Goal: Task Accomplishment & Management: Manage account settings

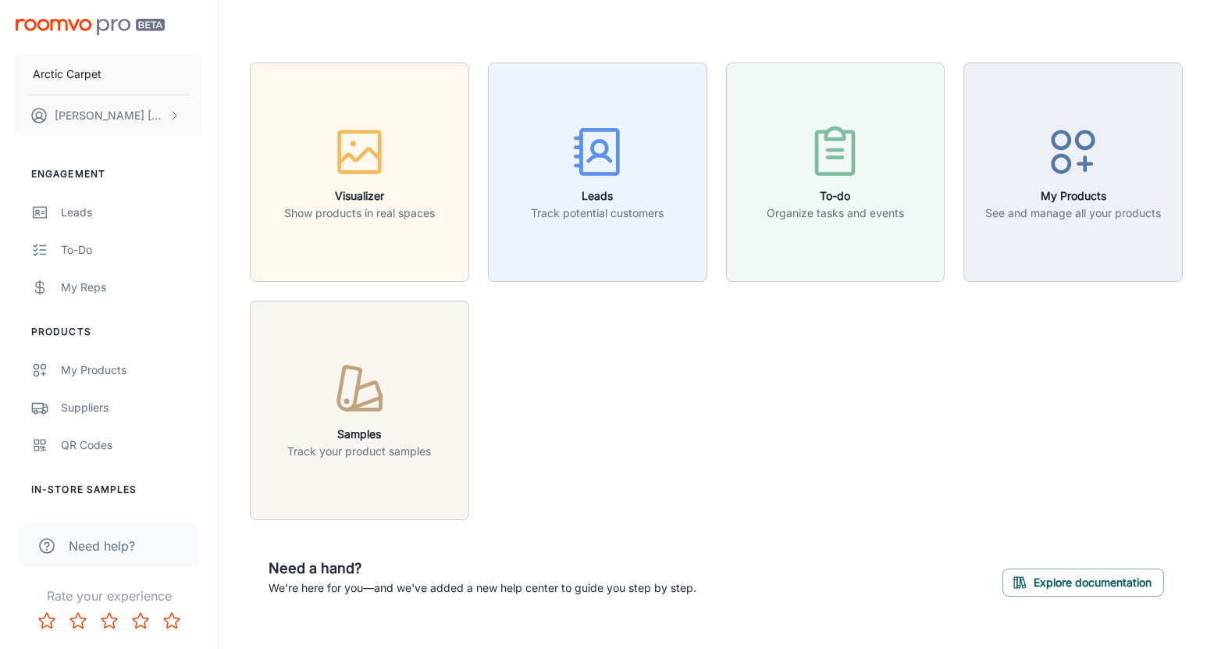
scroll to position [29, 0]
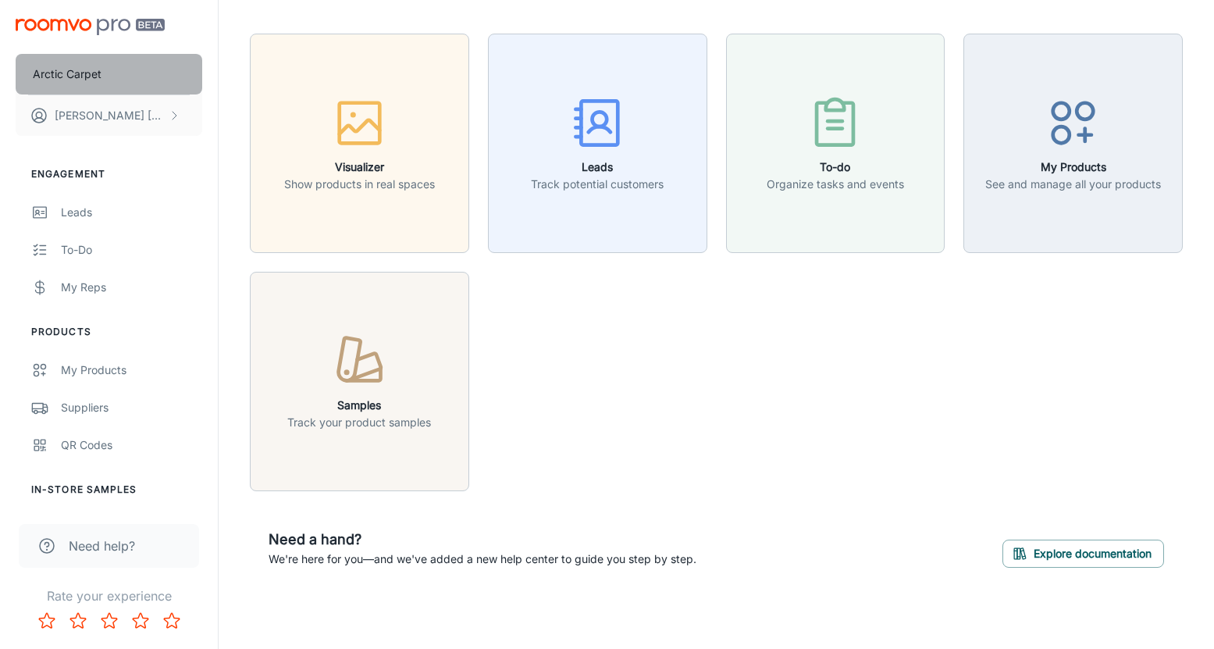
click at [87, 73] on p "Arctic Carpet" at bounding box center [67, 74] width 69 height 17
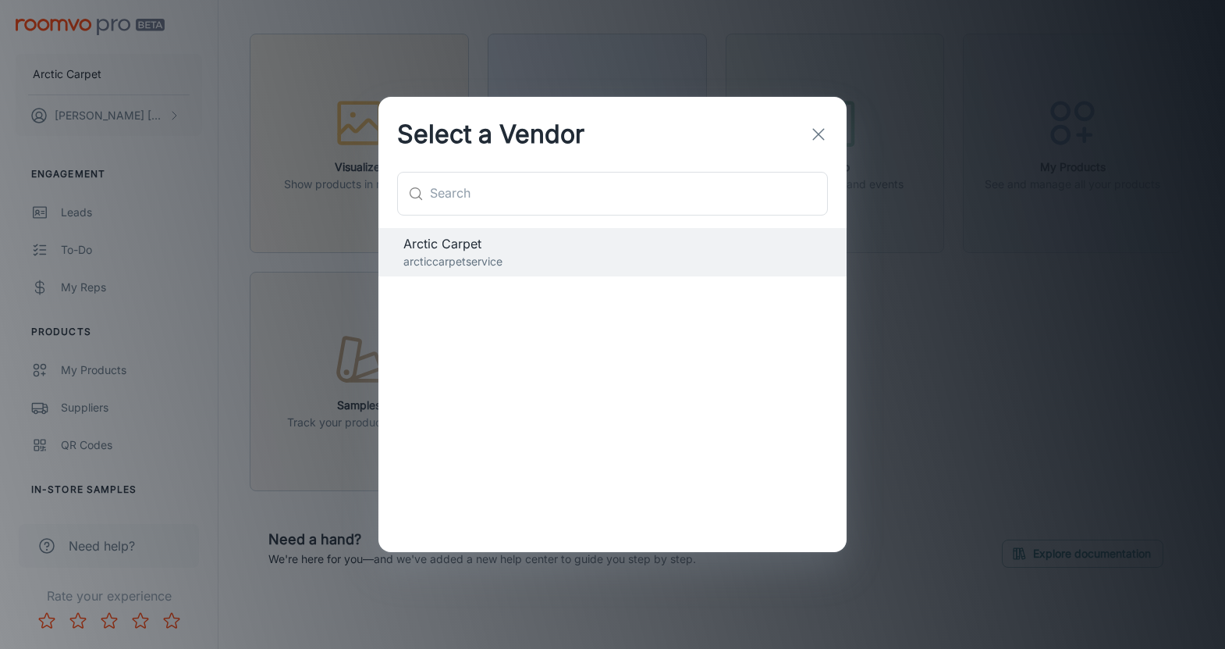
click at [823, 134] on icon "button" at bounding box center [818, 134] width 19 height 19
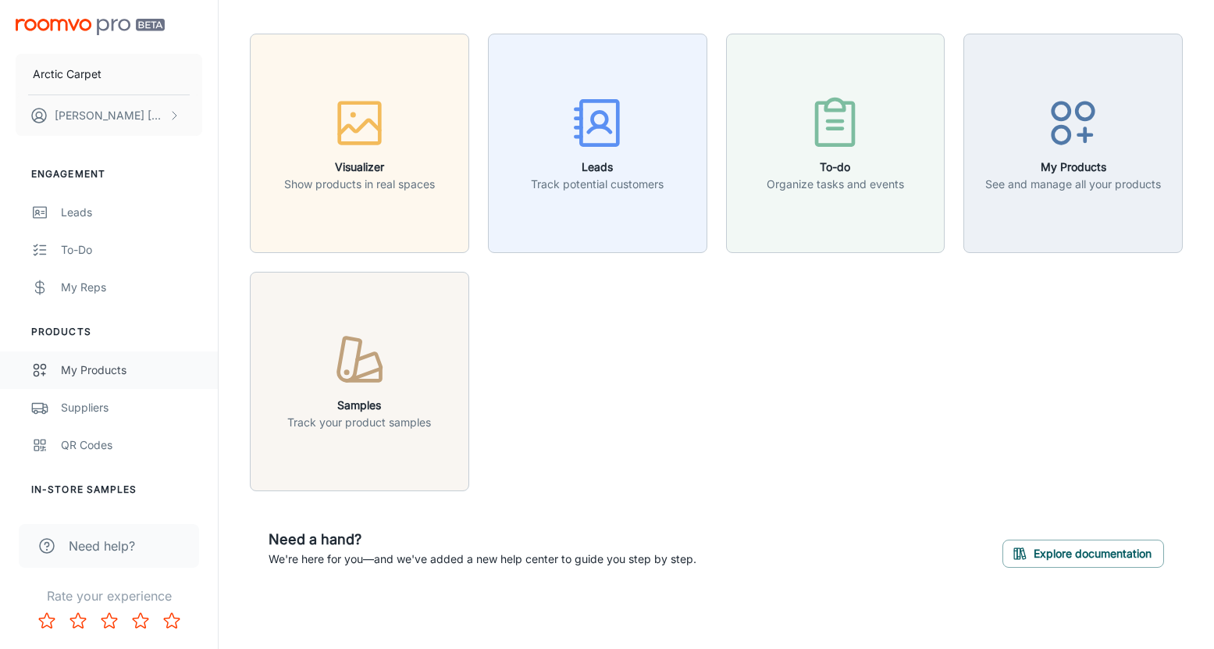
click at [115, 371] on div "My Products" at bounding box center [131, 369] width 141 height 17
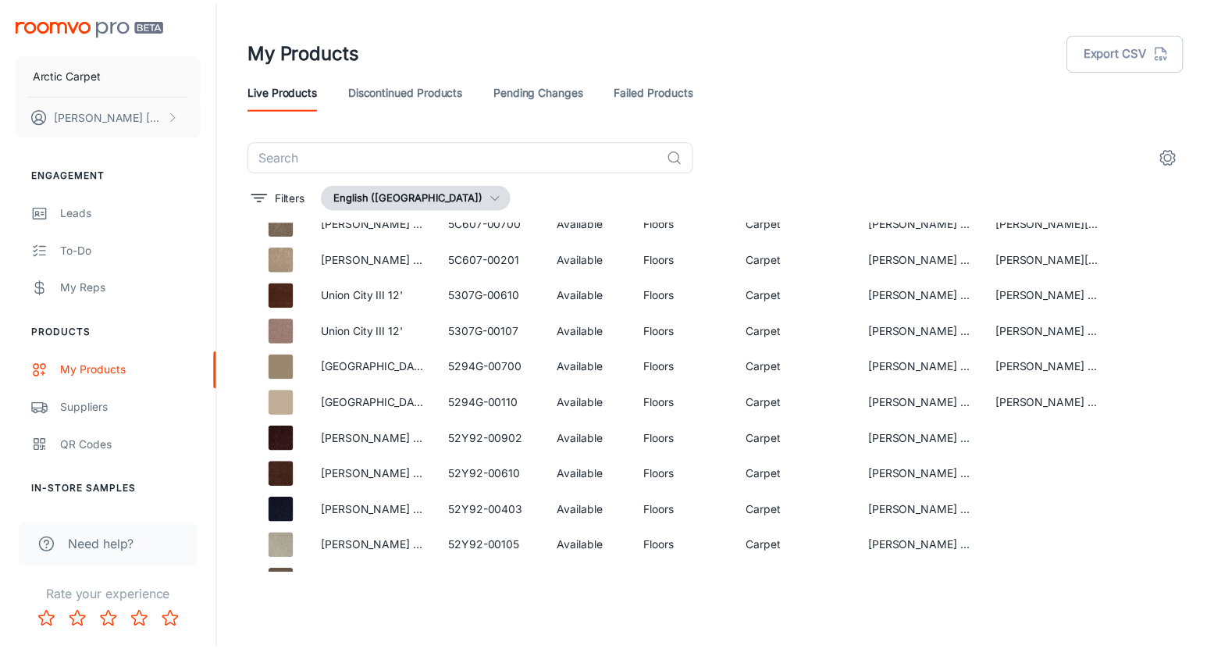
scroll to position [1989, 0]
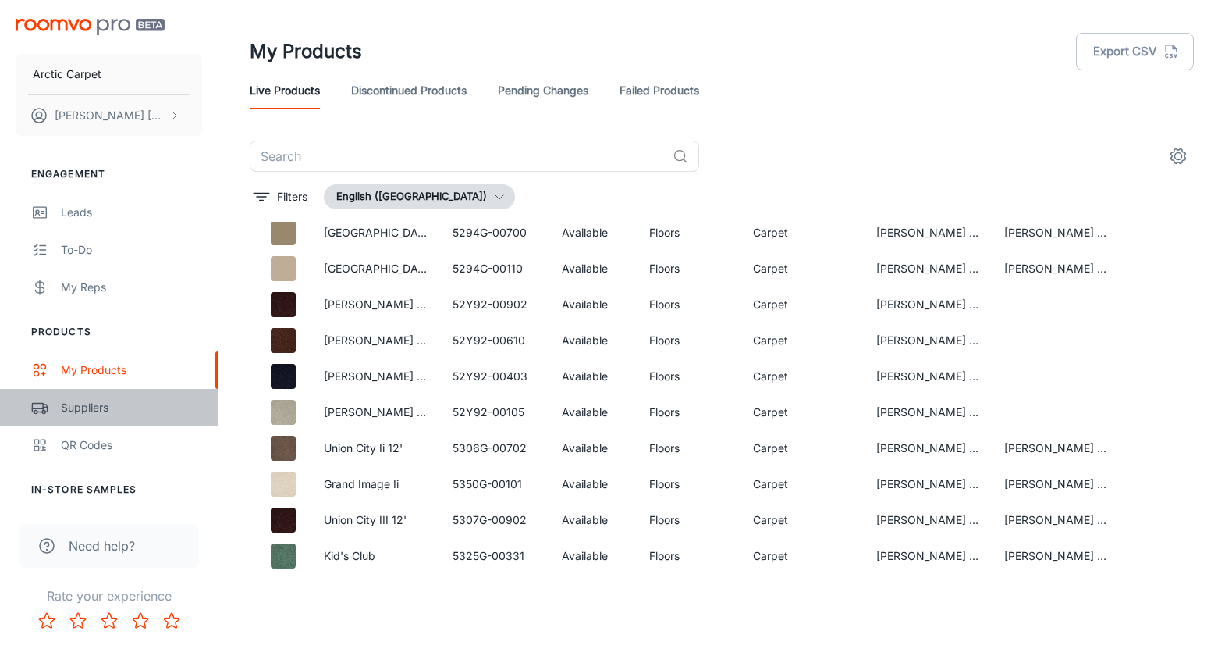
click at [133, 411] on div "Suppliers" at bounding box center [131, 407] width 141 height 17
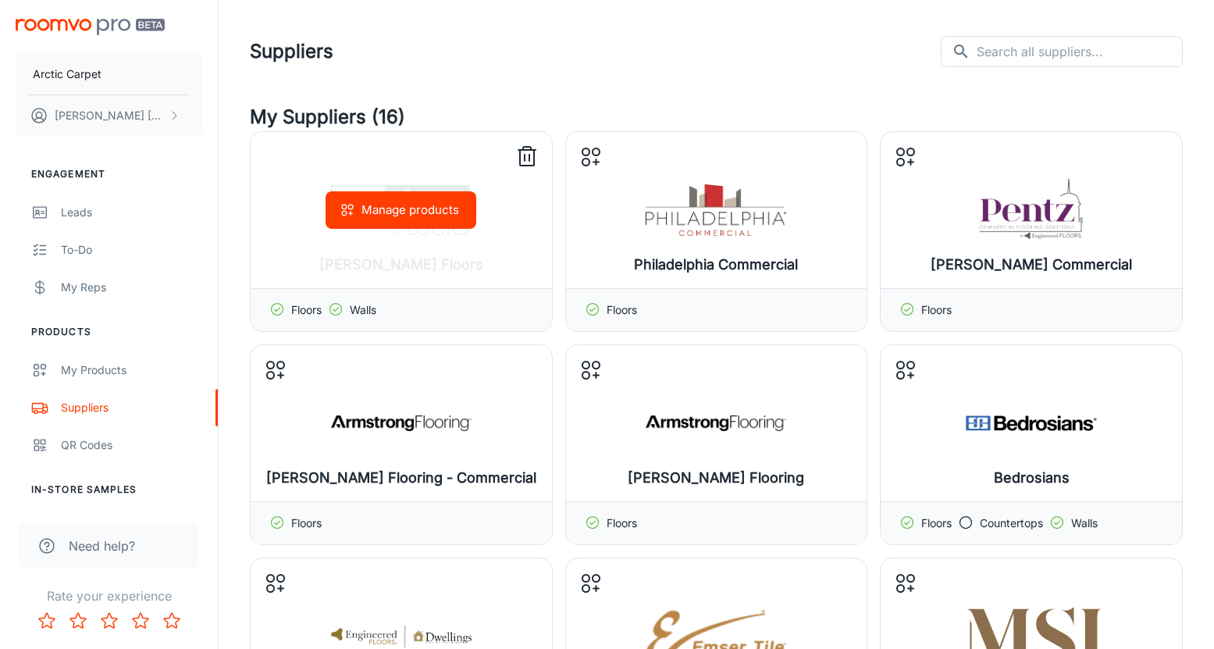
click at [432, 209] on button "Manage products" at bounding box center [400, 209] width 151 height 37
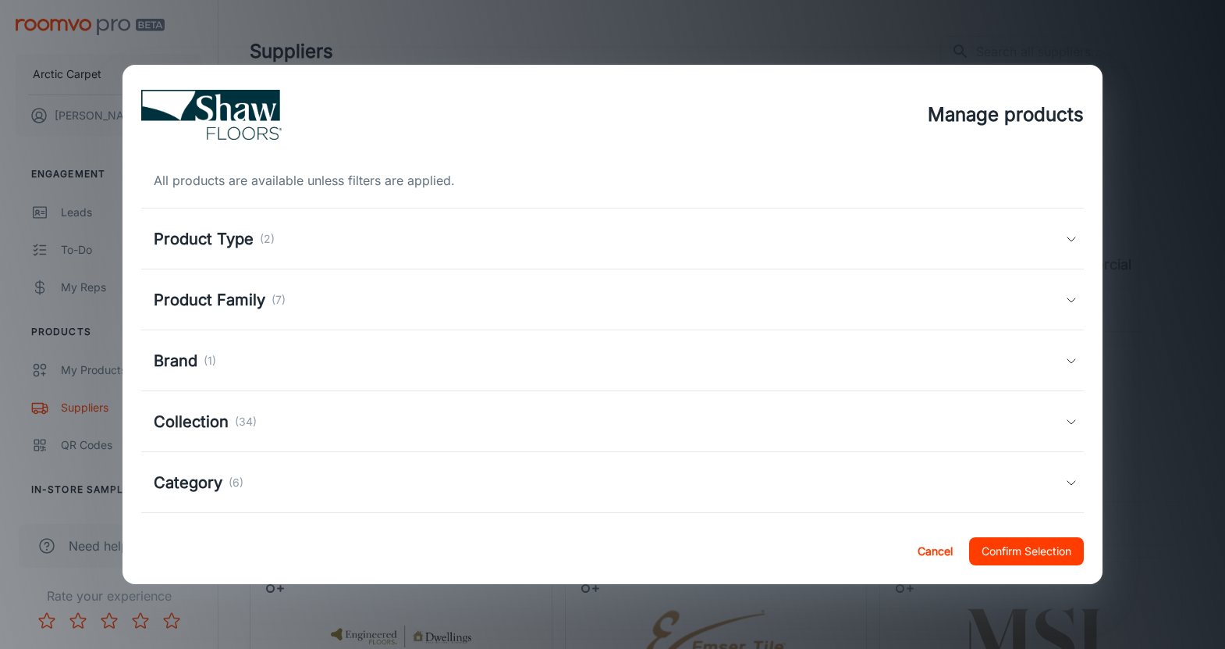
click at [340, 249] on div "Product Type (2)" at bounding box center [610, 238] width 912 height 23
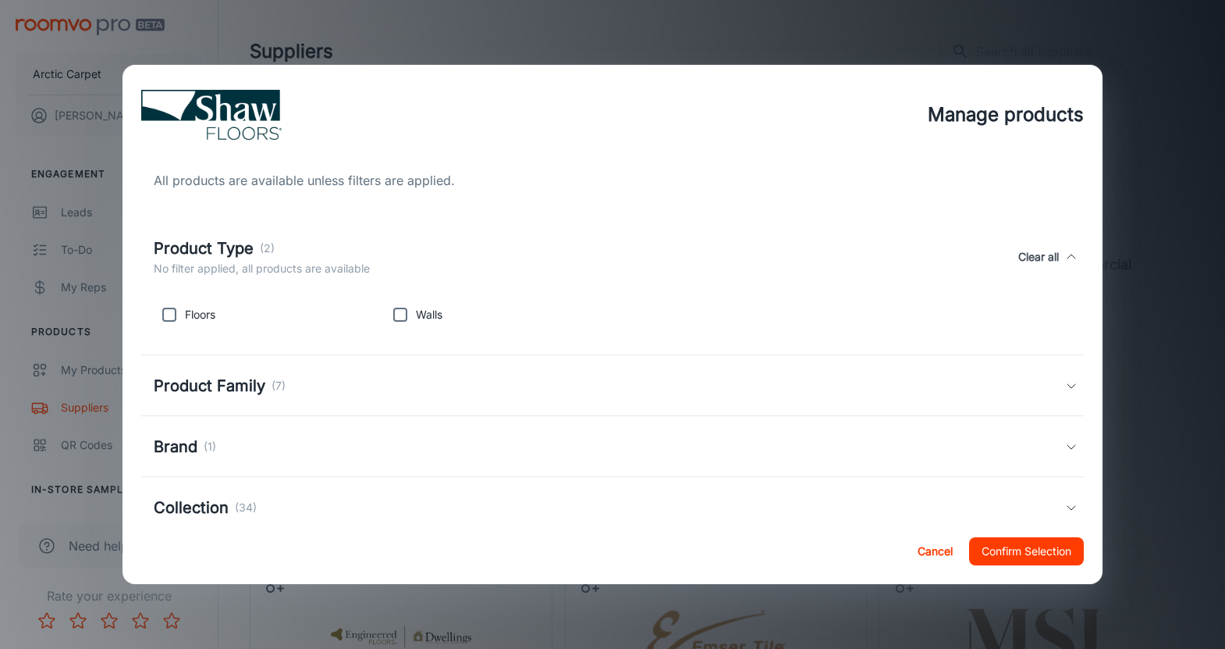
click at [346, 248] on div "Product Type (2)" at bounding box center [262, 247] width 216 height 23
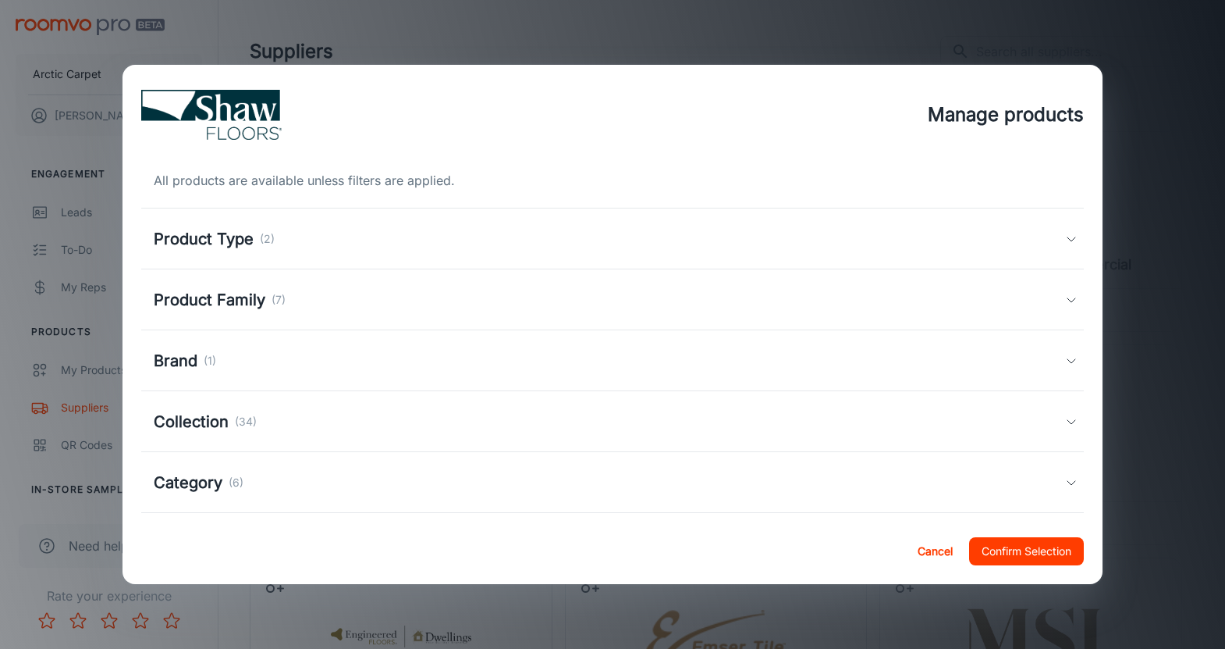
click at [353, 306] on div "Product Family (7)" at bounding box center [610, 299] width 912 height 23
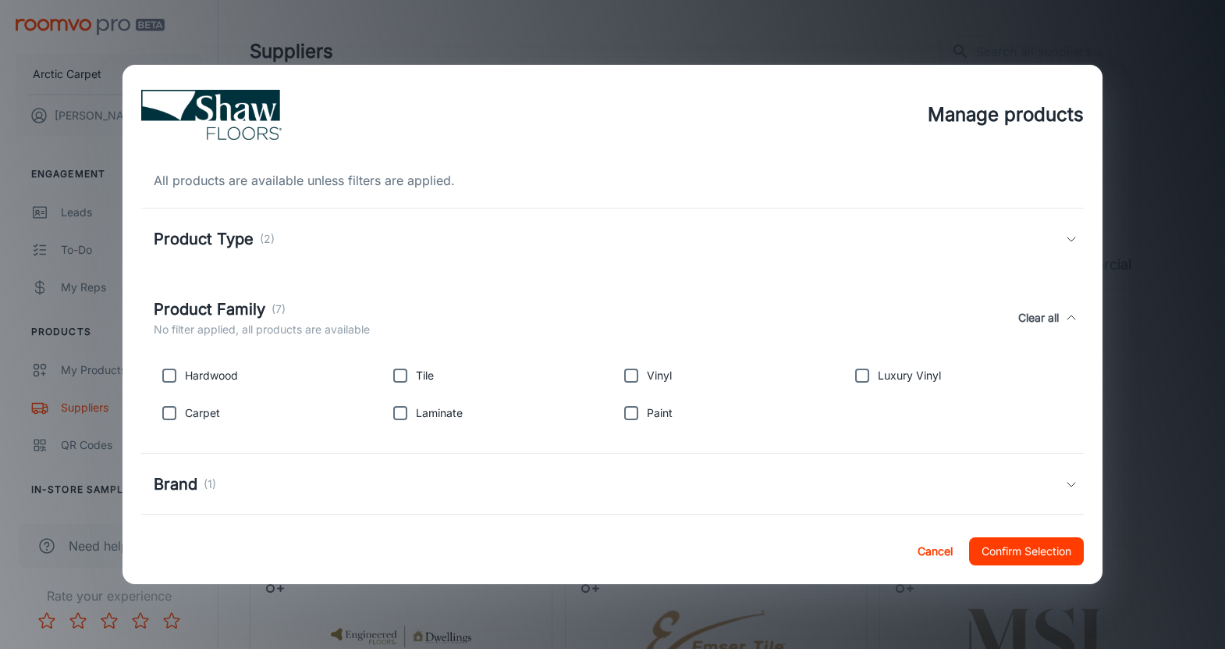
click at [353, 306] on div "Product Family (7)" at bounding box center [262, 308] width 216 height 23
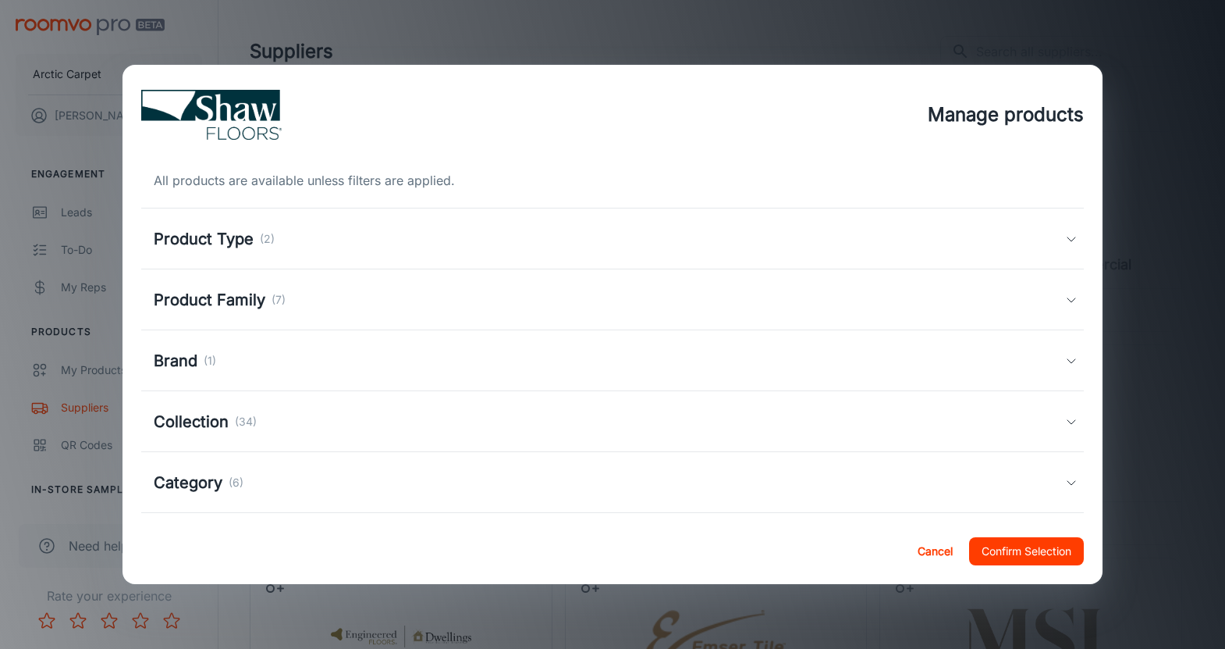
click at [823, 307] on div "Product Family (7)" at bounding box center [610, 299] width 912 height 23
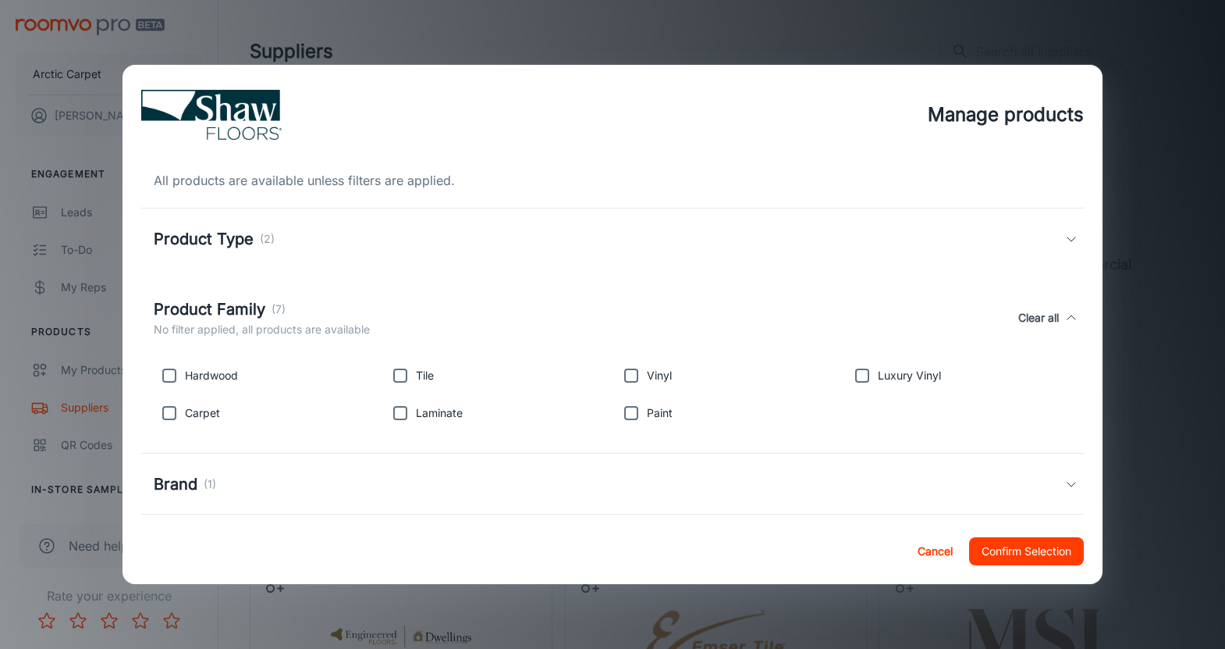
click at [823, 307] on div "Product Family (7) No filter applied, all products are available Clear all" at bounding box center [610, 317] width 912 height 41
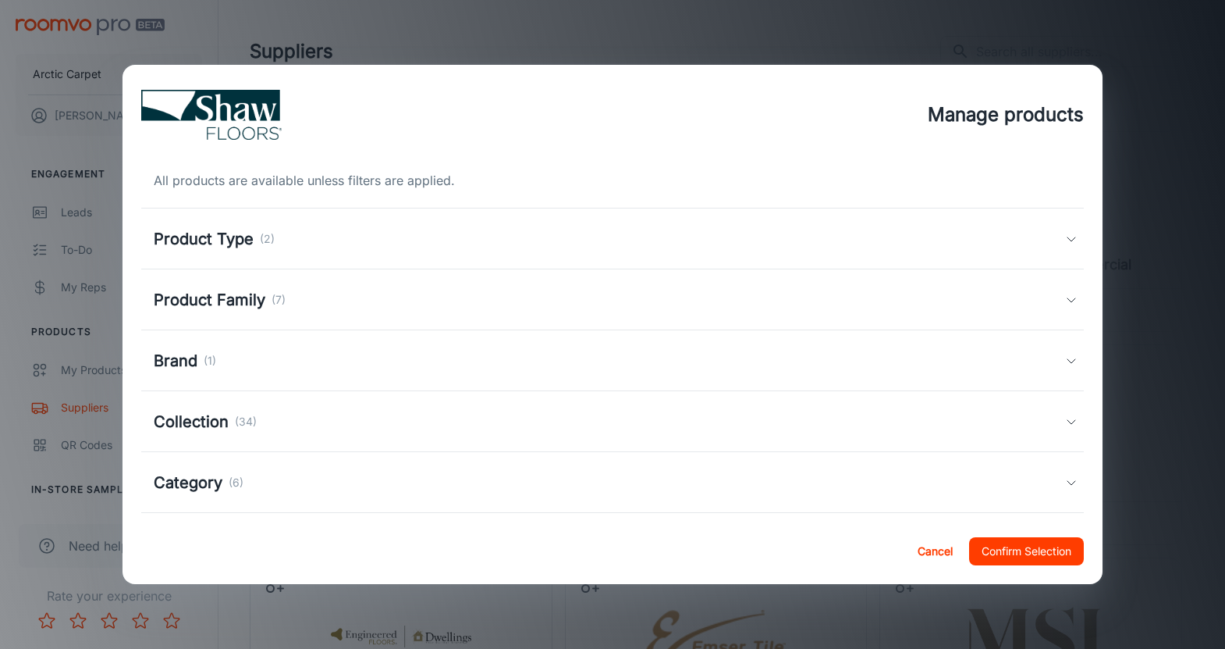
click at [936, 556] on button "Cancel" at bounding box center [935, 551] width 50 height 28
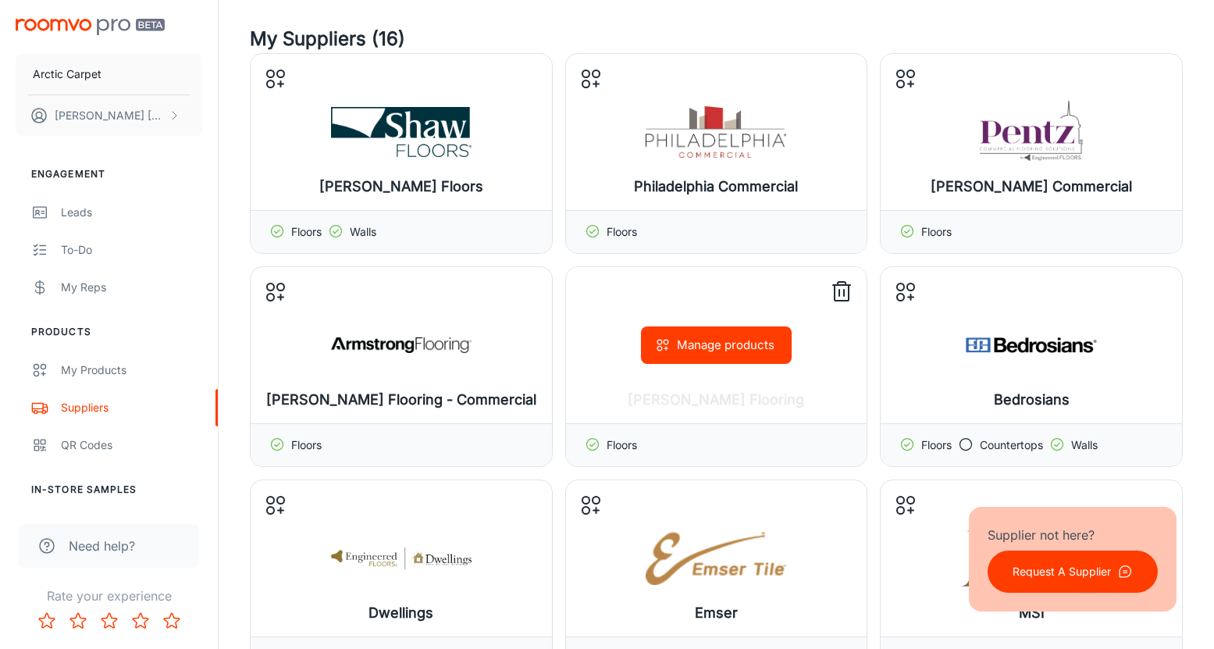
scroll to position [156, 0]
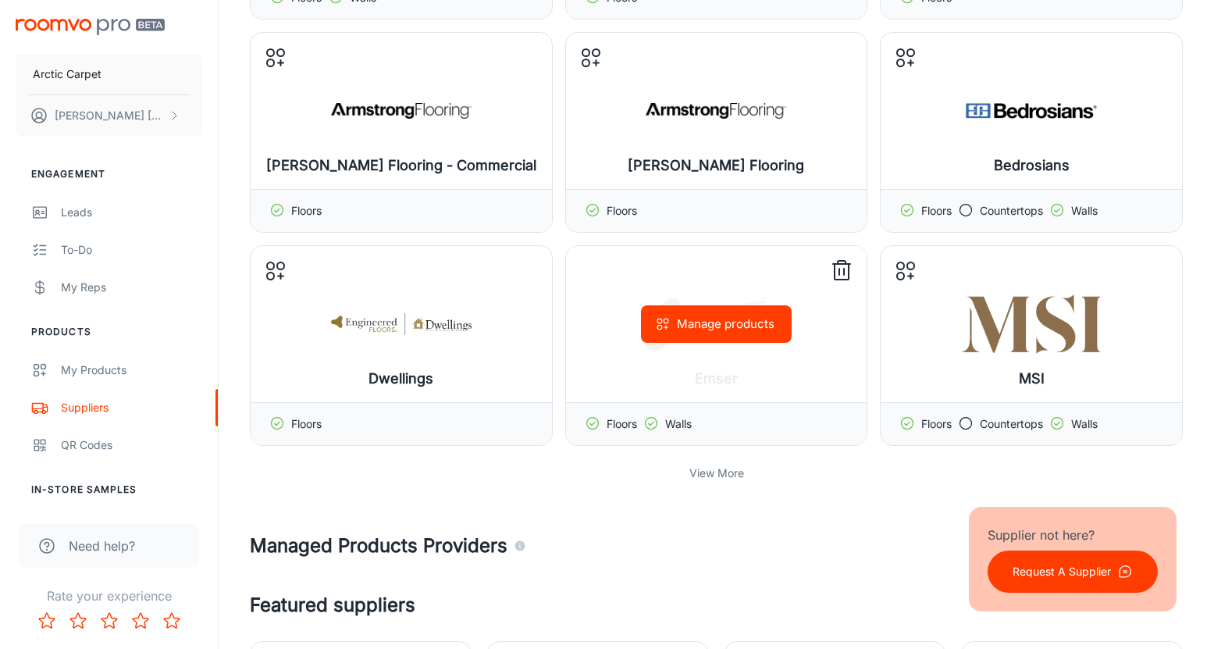
scroll to position [390, 0]
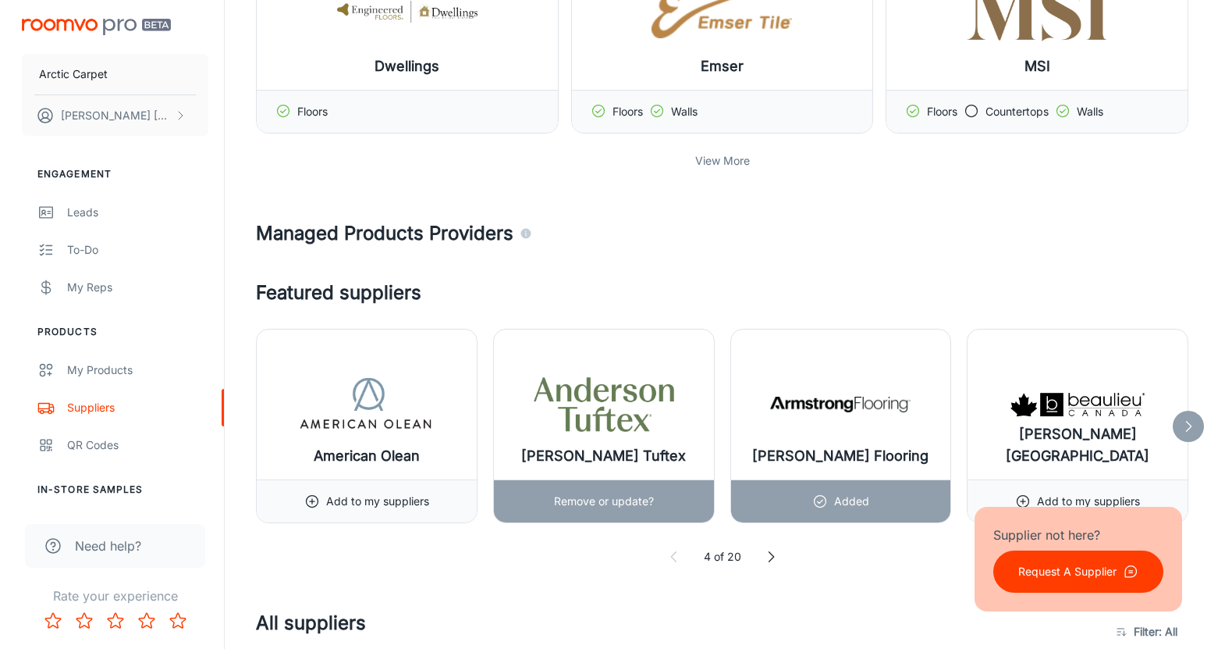
scroll to position [702, 0]
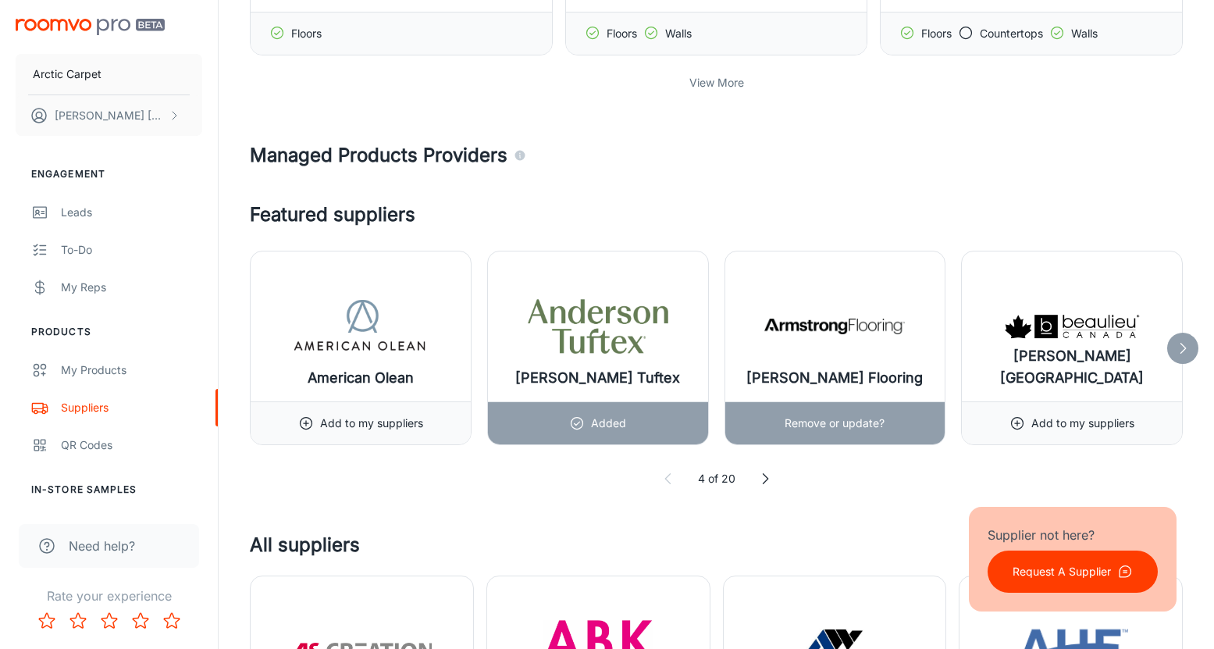
click at [839, 348] on img at bounding box center [834, 326] width 140 height 62
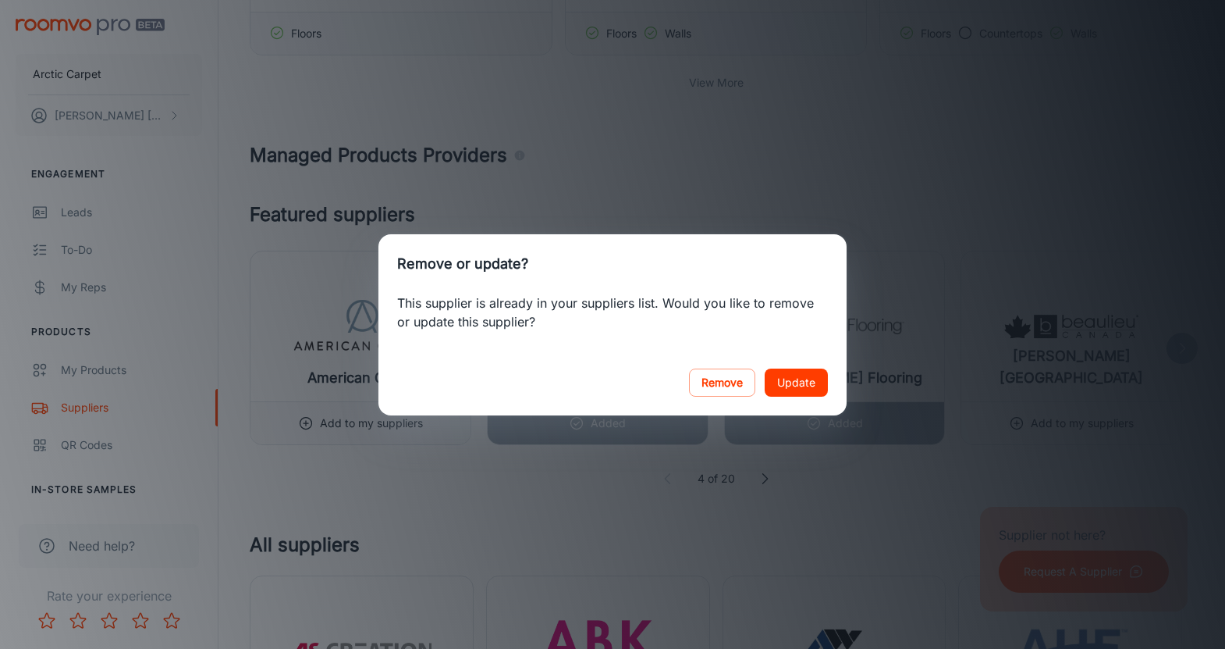
click at [804, 393] on button "Update" at bounding box center [796, 382] width 63 height 28
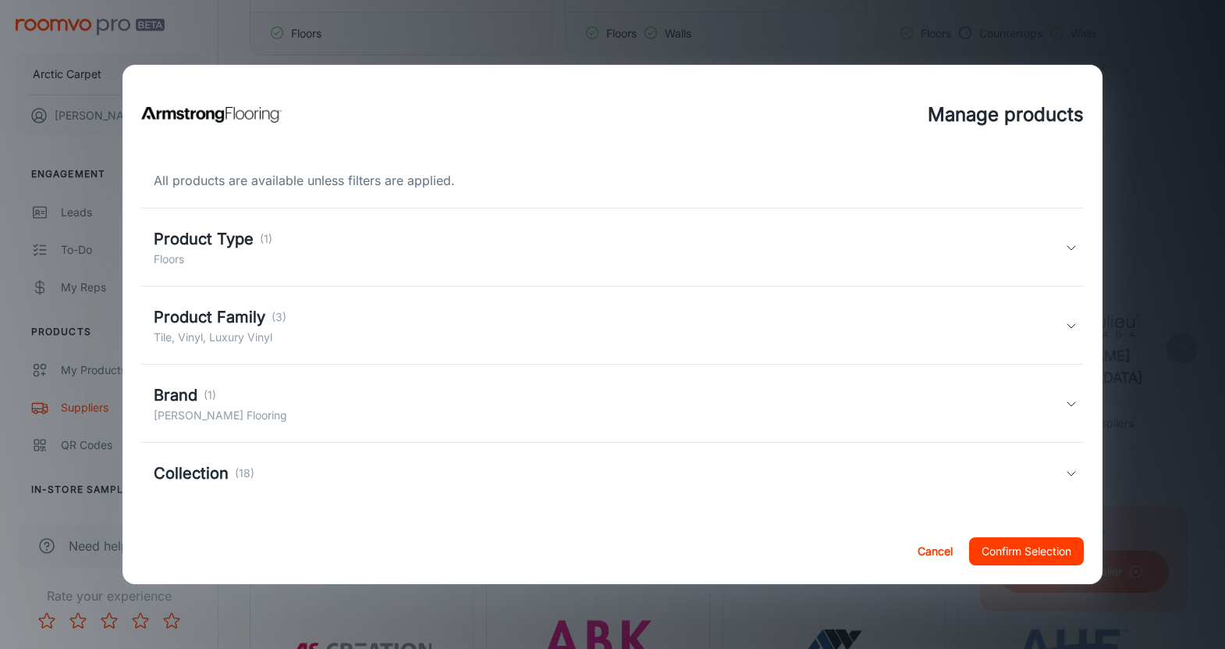
click at [305, 231] on div "Product Type (1) Floors" at bounding box center [610, 247] width 912 height 41
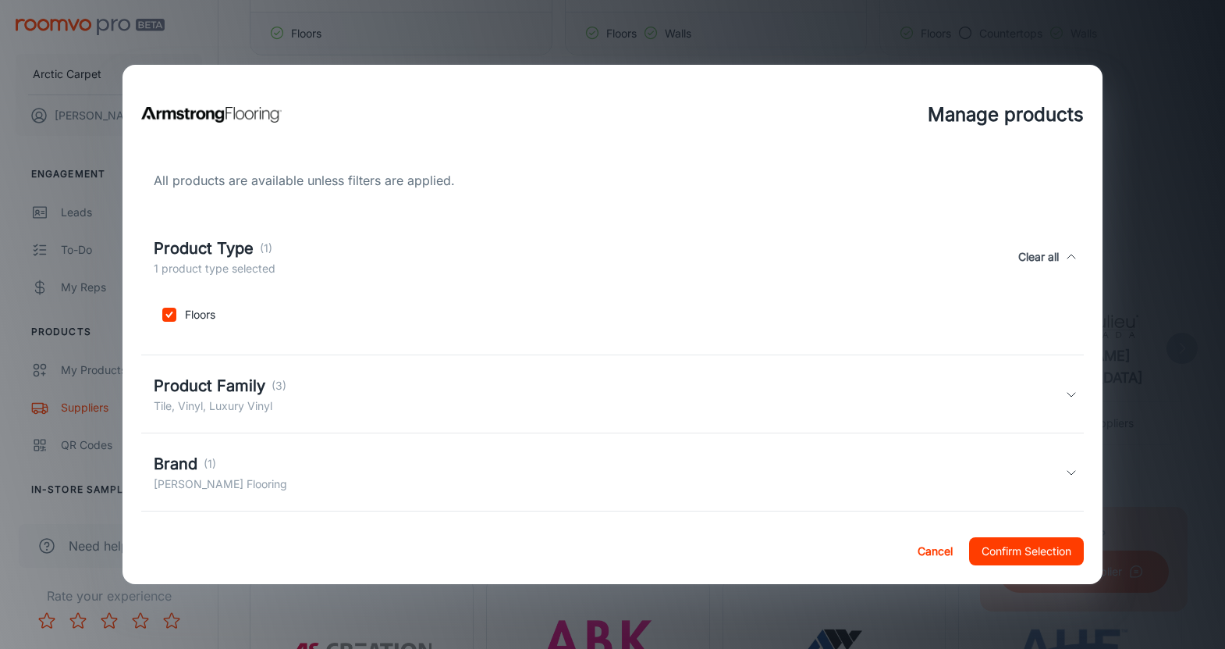
click at [305, 231] on div "Product Type (1) 1 product type selected Clear all" at bounding box center [612, 257] width 943 height 72
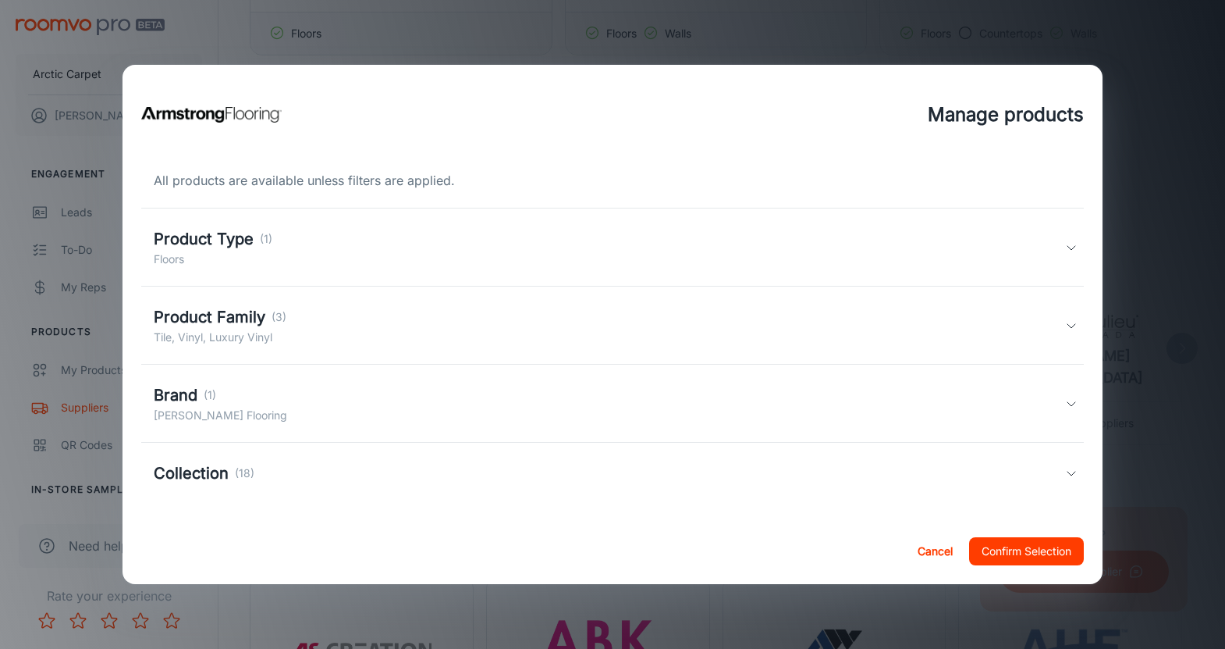
click at [301, 313] on div "Product Family (3) Tile, Vinyl, Luxury Vinyl" at bounding box center [610, 325] width 912 height 41
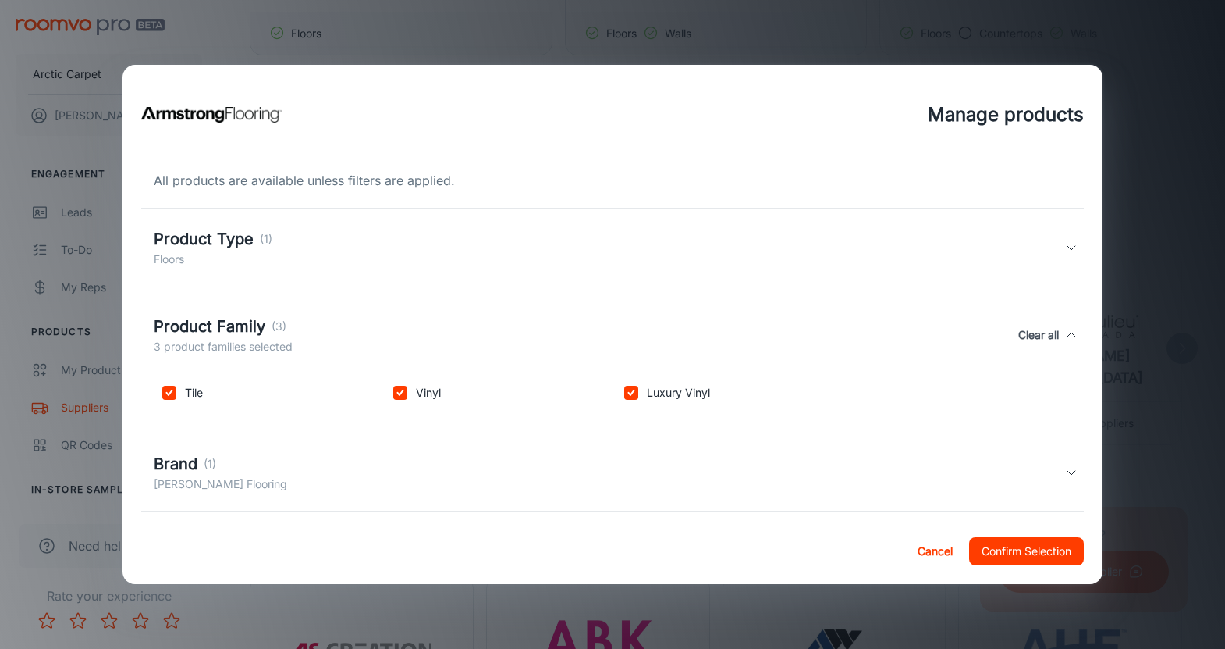
click at [360, 349] on div "Product Family (3) 3 product families selected Clear all" at bounding box center [610, 335] width 912 height 41
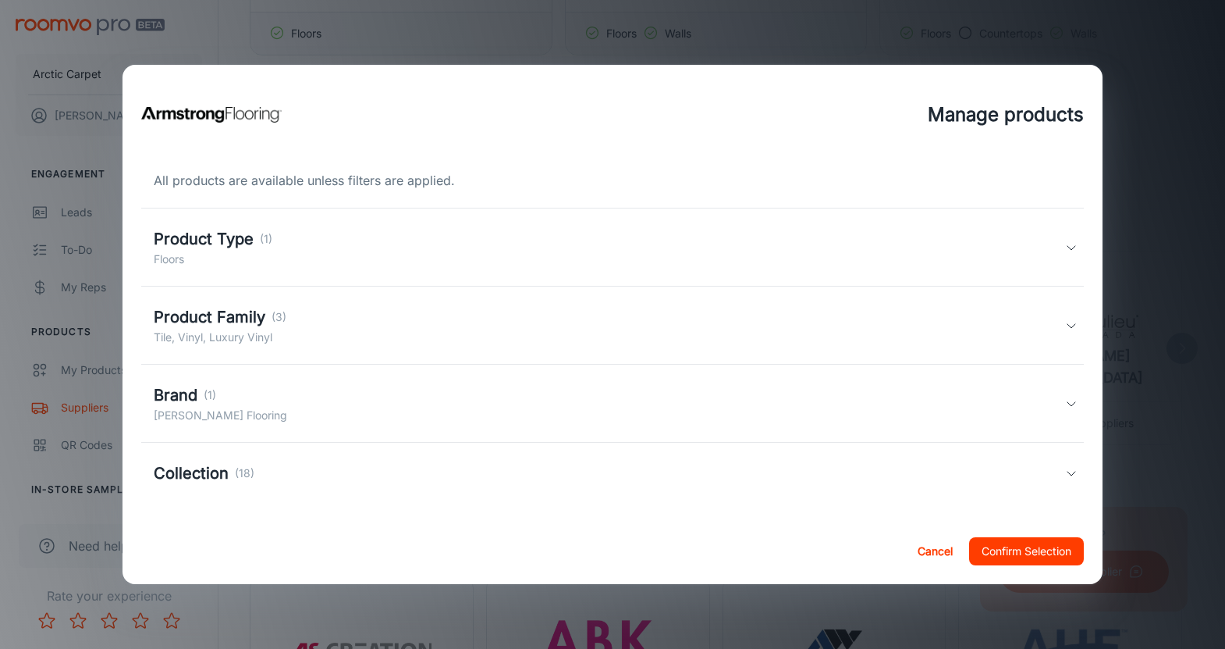
scroll to position [4, 0]
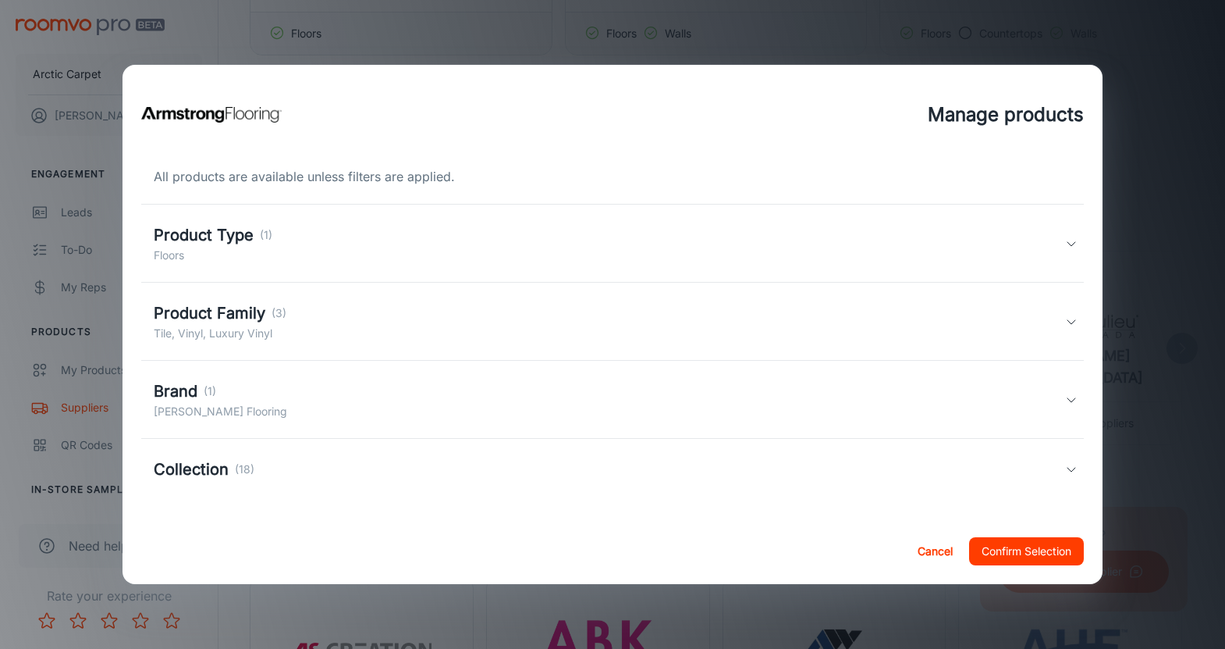
click at [975, 487] on div "Collection (18)" at bounding box center [612, 469] width 943 height 61
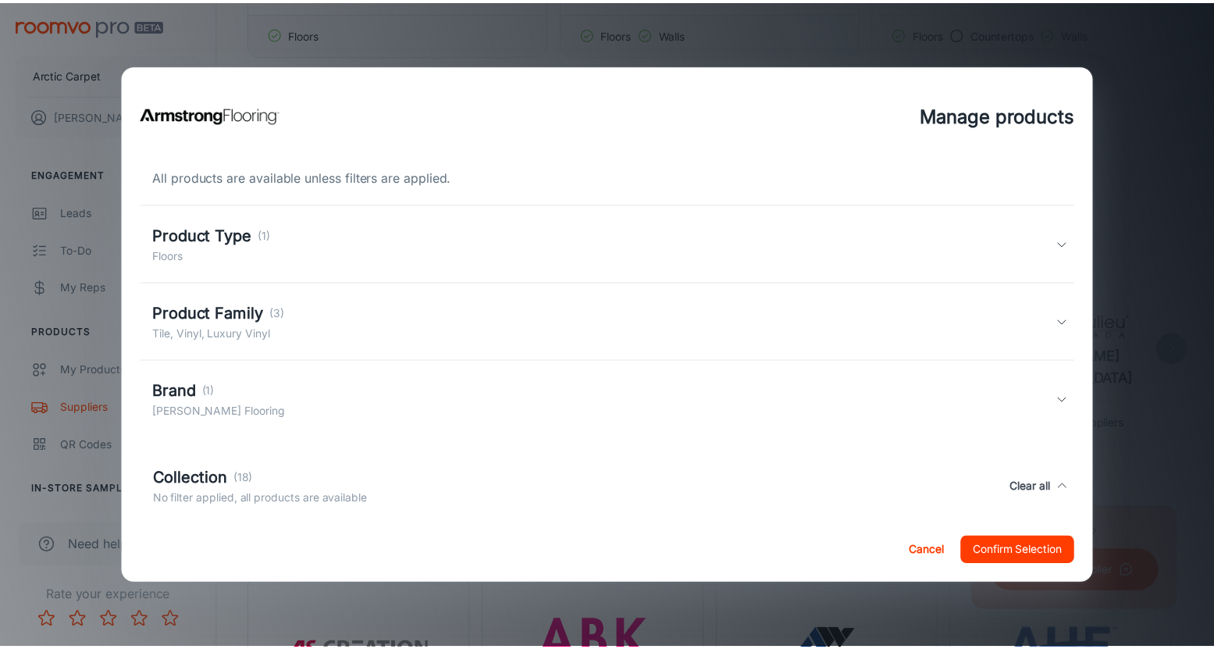
scroll to position [82, 0]
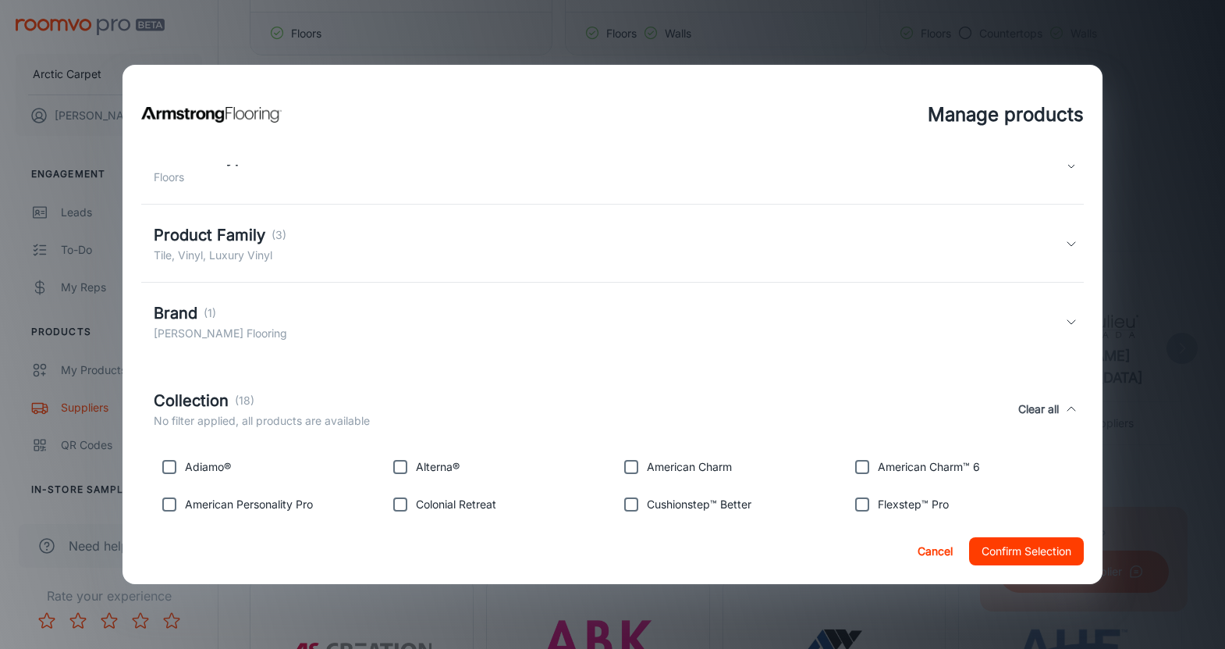
click at [999, 551] on button "Confirm Selection" at bounding box center [1026, 551] width 115 height 28
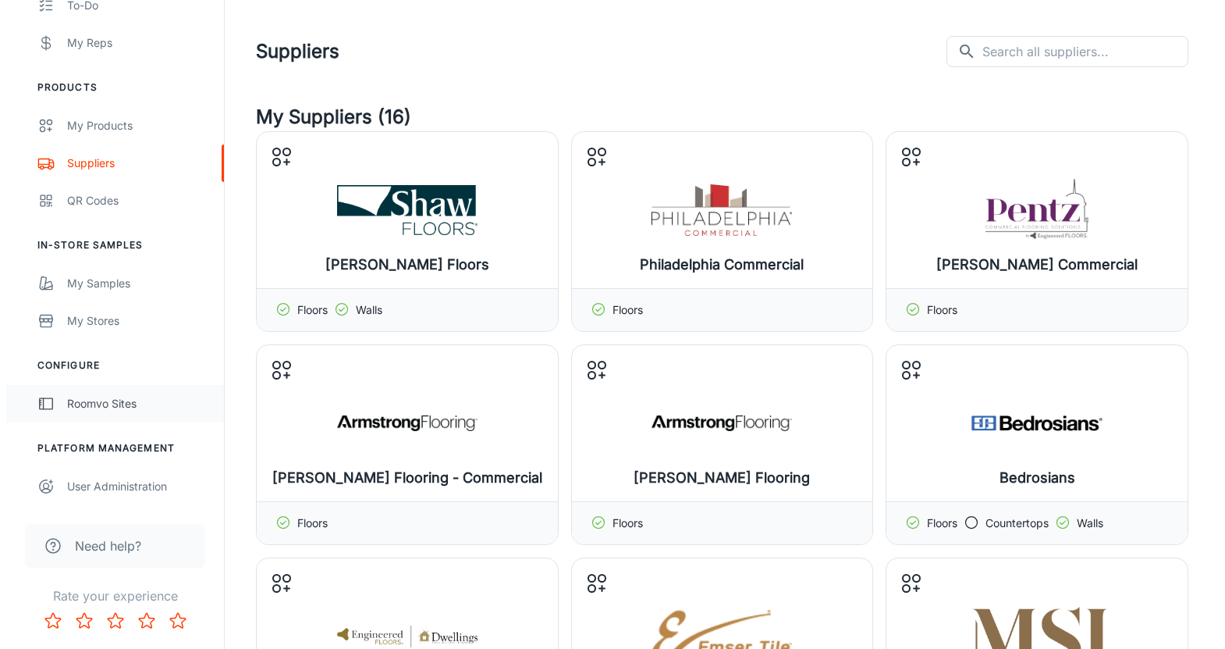
scroll to position [0, 0]
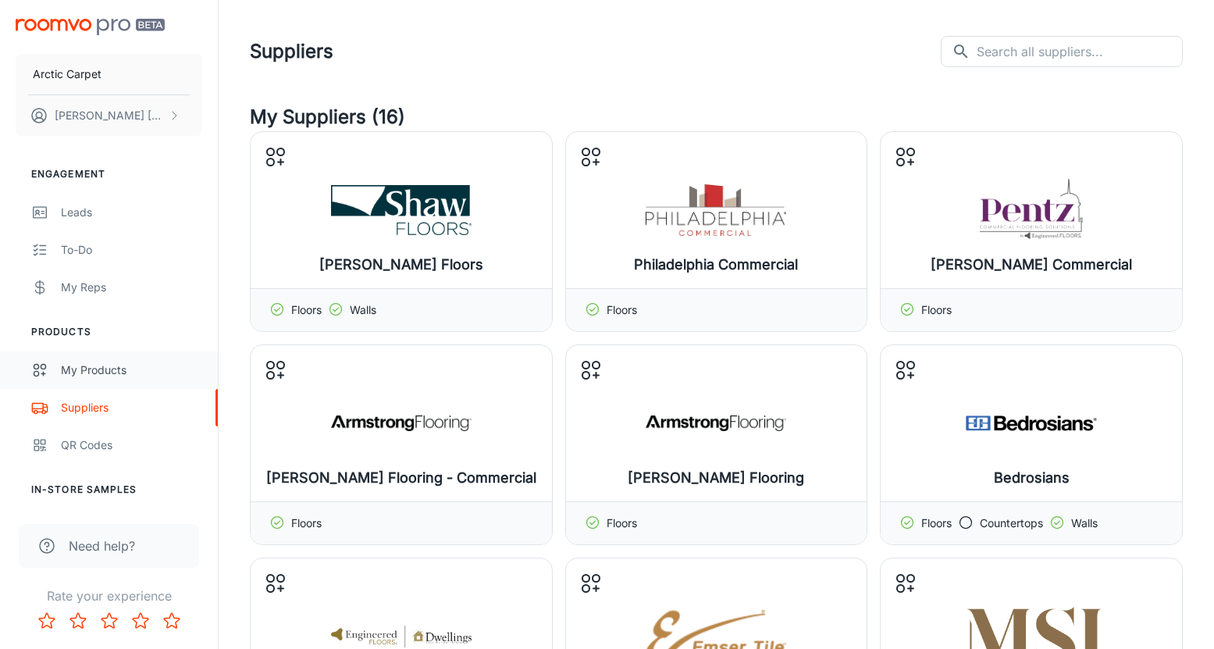
click at [122, 368] on div "My Products" at bounding box center [131, 369] width 141 height 17
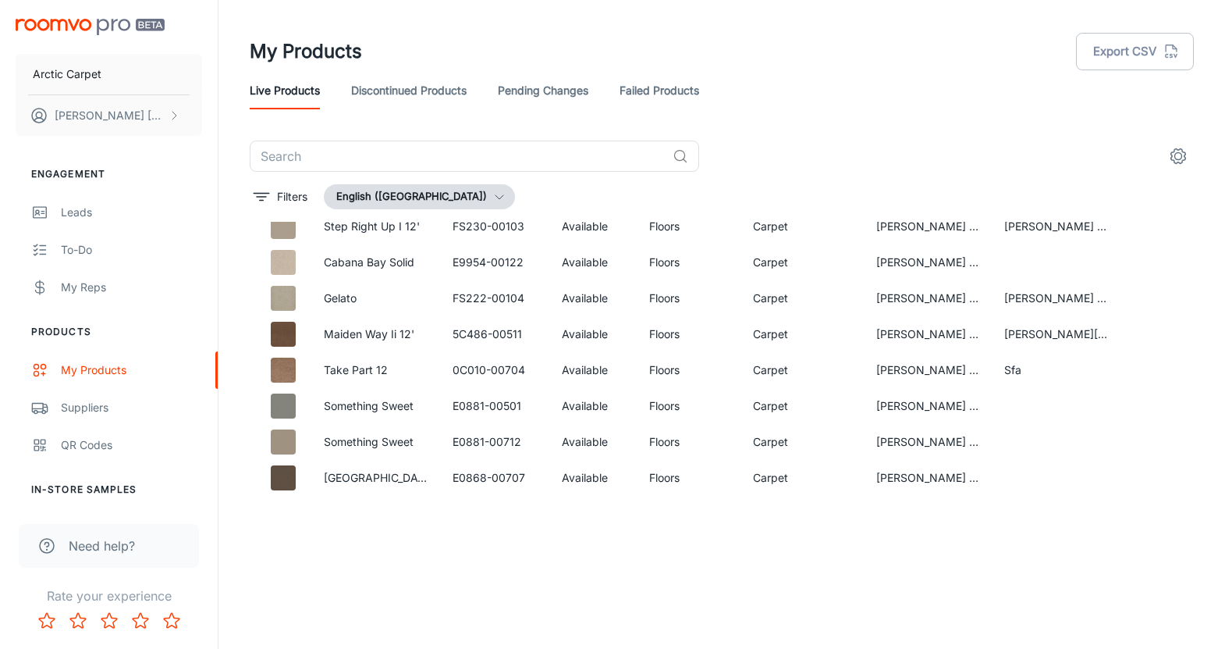
scroll to position [3397, 0]
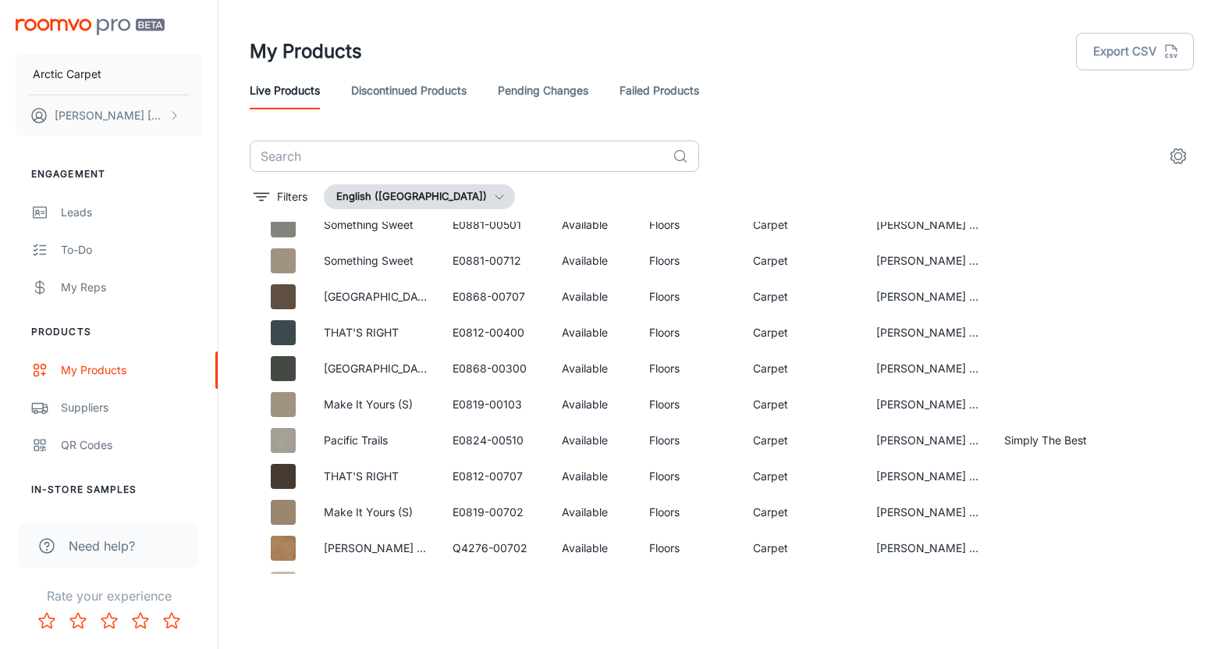
click at [560, 162] on input "text" at bounding box center [458, 155] width 417 height 31
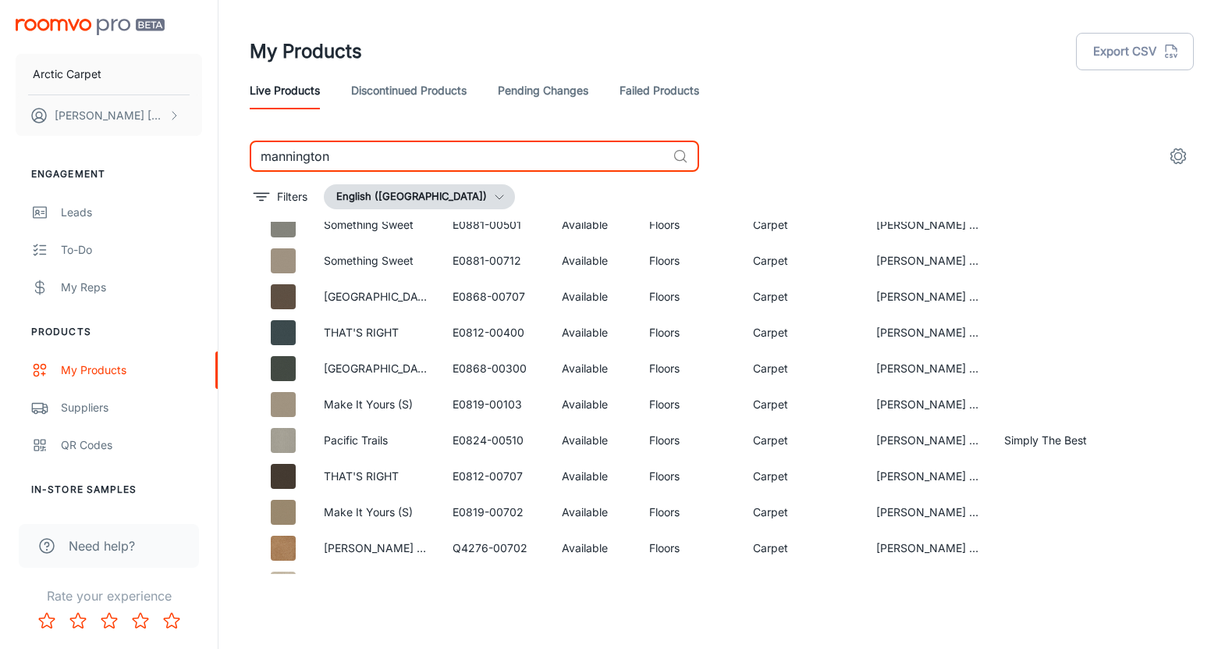
type input "mannington"
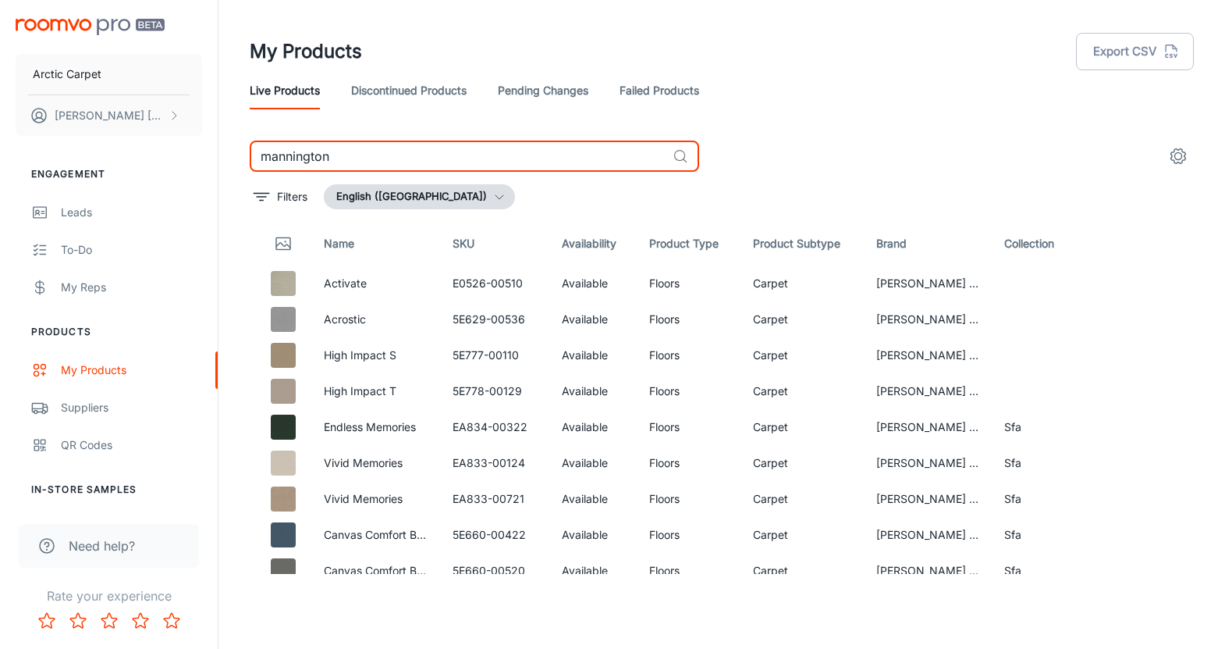
click at [678, 152] on icon at bounding box center [681, 156] width 16 height 16
click at [588, 157] on input "mannington" at bounding box center [458, 155] width 417 height 31
